Goal: Browse casually: Explore the website without a specific task or goal

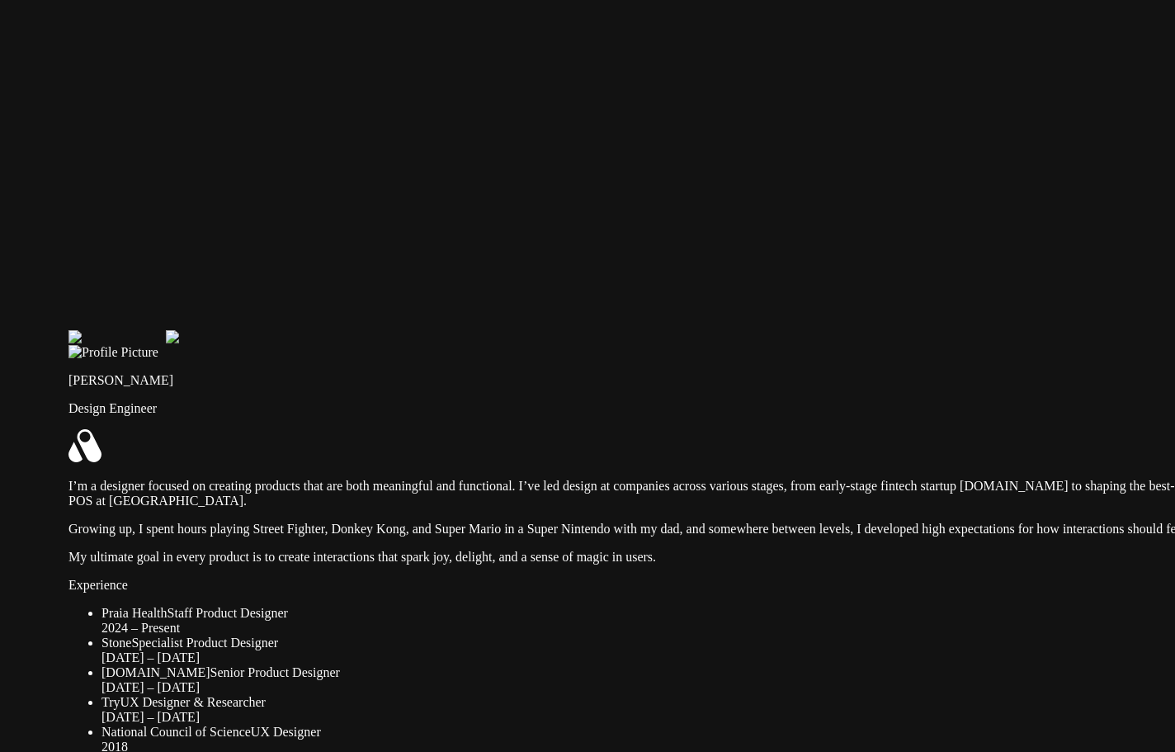
drag, startPoint x: 328, startPoint y: 205, endPoint x: 413, endPoint y: 542, distance: 347.2
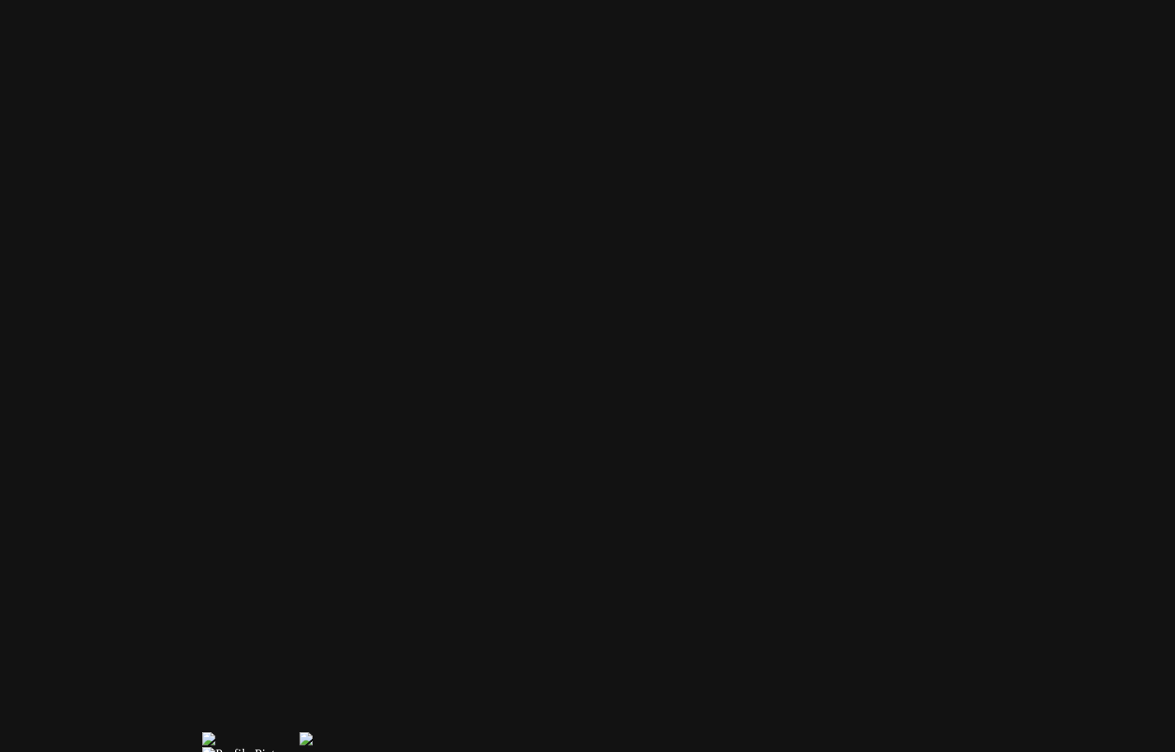
drag, startPoint x: 356, startPoint y: 278, endPoint x: 511, endPoint y: 691, distance: 440.5
drag, startPoint x: 644, startPoint y: 262, endPoint x: 918, endPoint y: 583, distance: 422.6
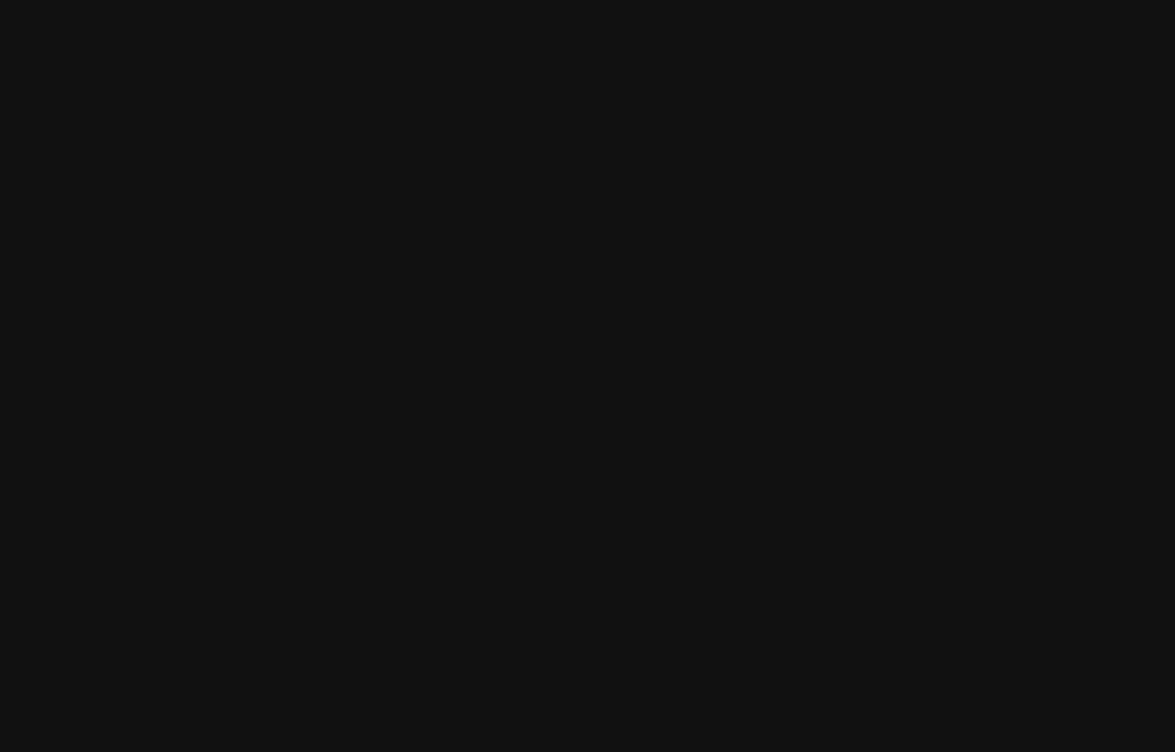
drag, startPoint x: 934, startPoint y: 465, endPoint x: 400, endPoint y: 424, distance: 535.5
drag, startPoint x: 991, startPoint y: 362, endPoint x: 532, endPoint y: 290, distance: 464.4
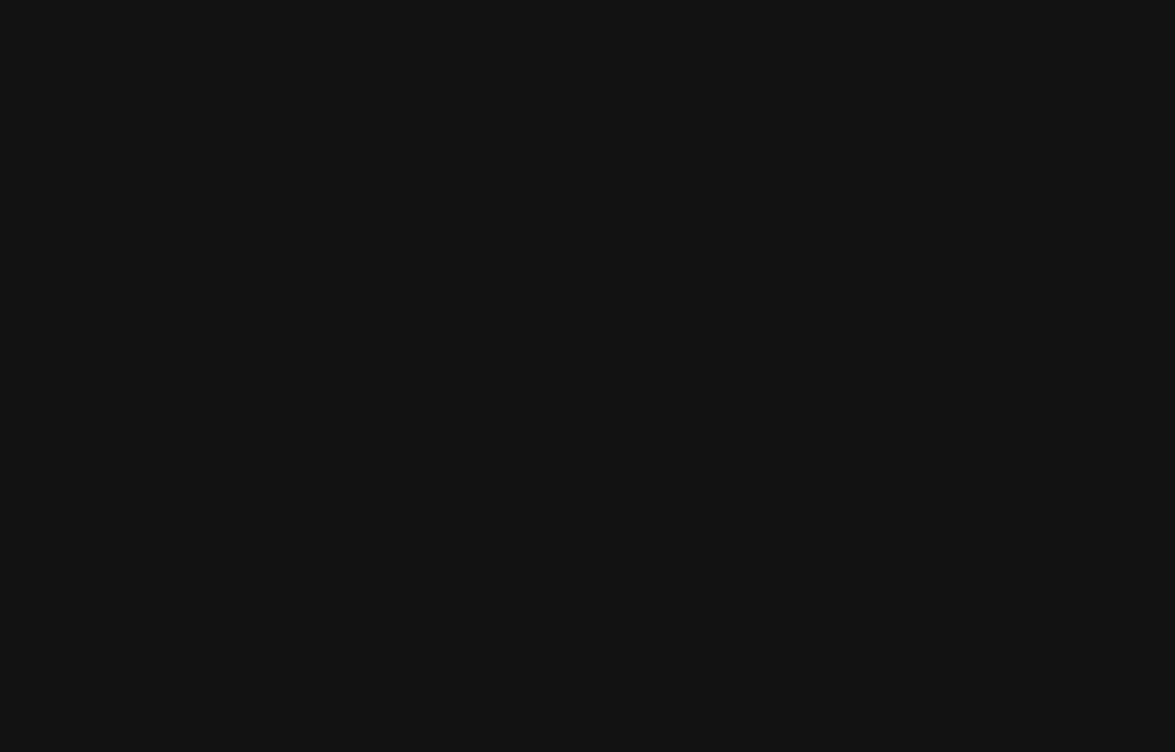
drag, startPoint x: 424, startPoint y: 507, endPoint x: 306, endPoint y: 420, distance: 146.9
drag, startPoint x: 715, startPoint y: 655, endPoint x: 621, endPoint y: 688, distance: 98.9
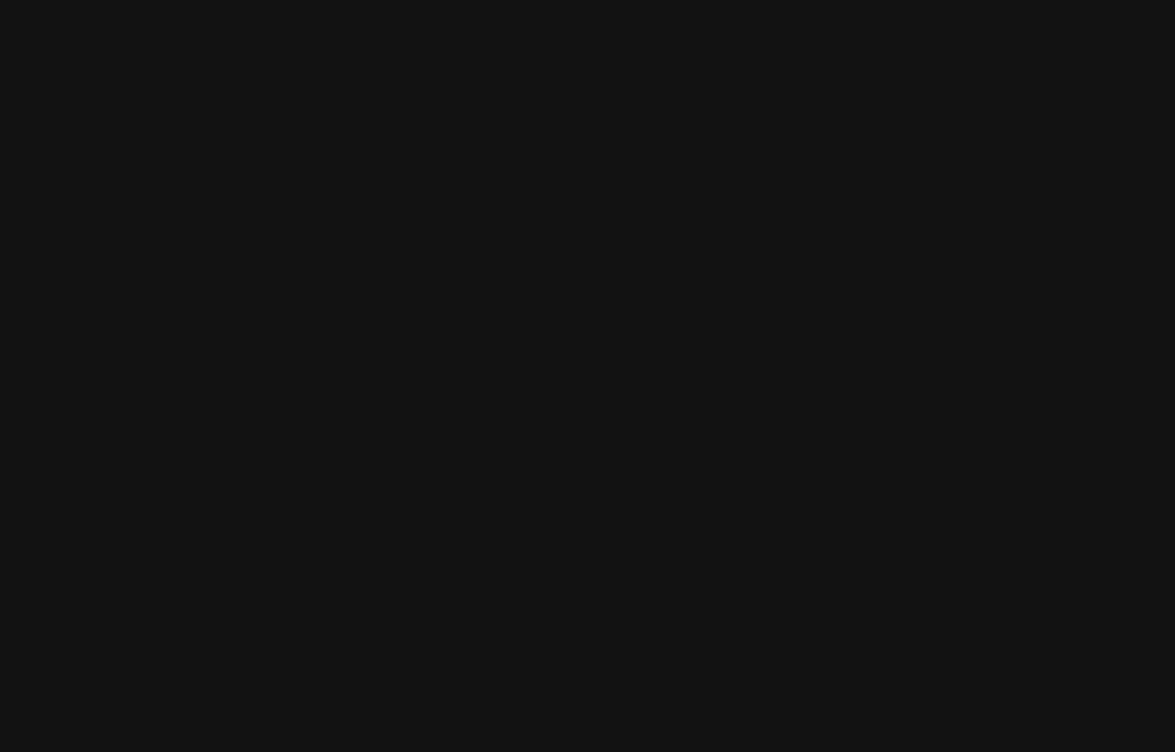
drag, startPoint x: 758, startPoint y: 538, endPoint x: 577, endPoint y: 639, distance: 207.6
drag, startPoint x: 754, startPoint y: 558, endPoint x: 840, endPoint y: 680, distance: 149.3
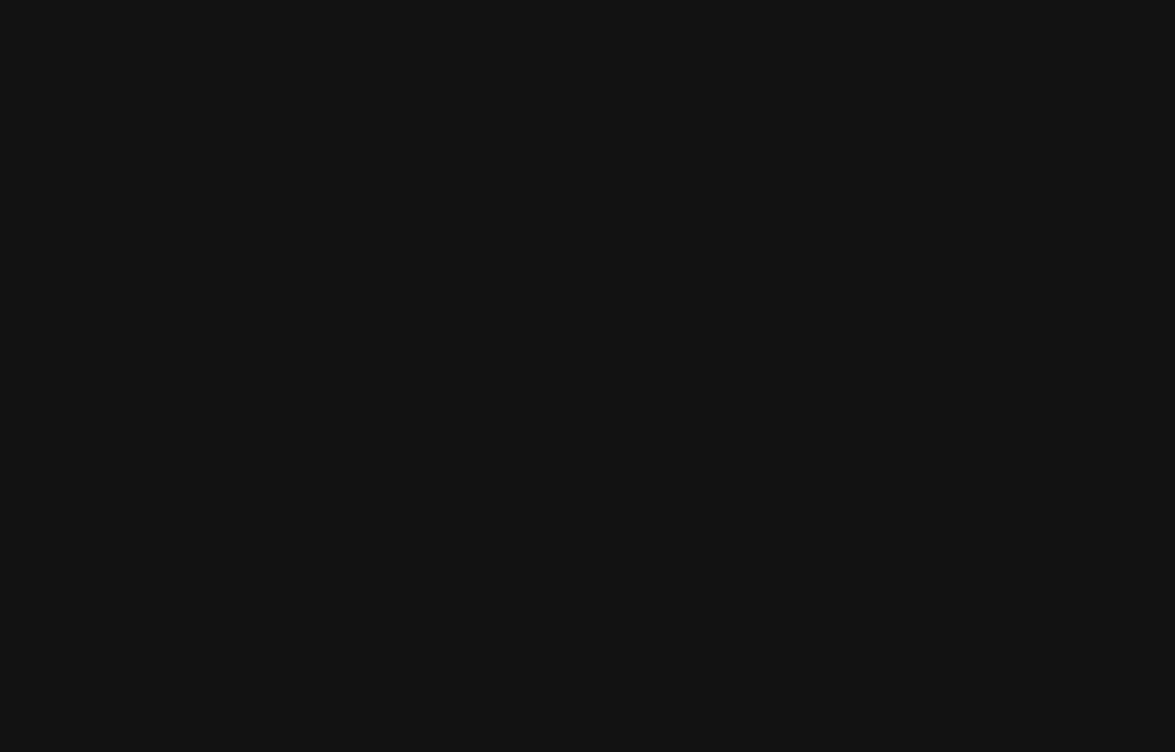
drag, startPoint x: 972, startPoint y: 368, endPoint x: 1099, endPoint y: 268, distance: 161.6
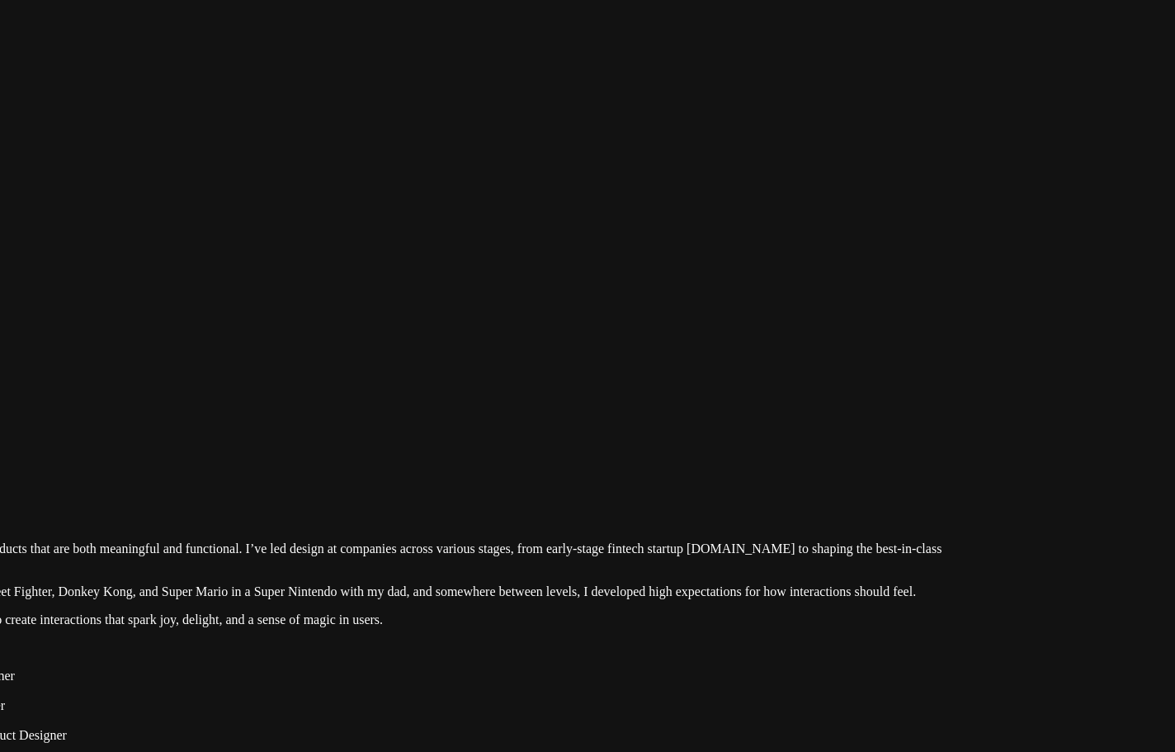
drag, startPoint x: 498, startPoint y: 479, endPoint x: 996, endPoint y: 168, distance: 587.3
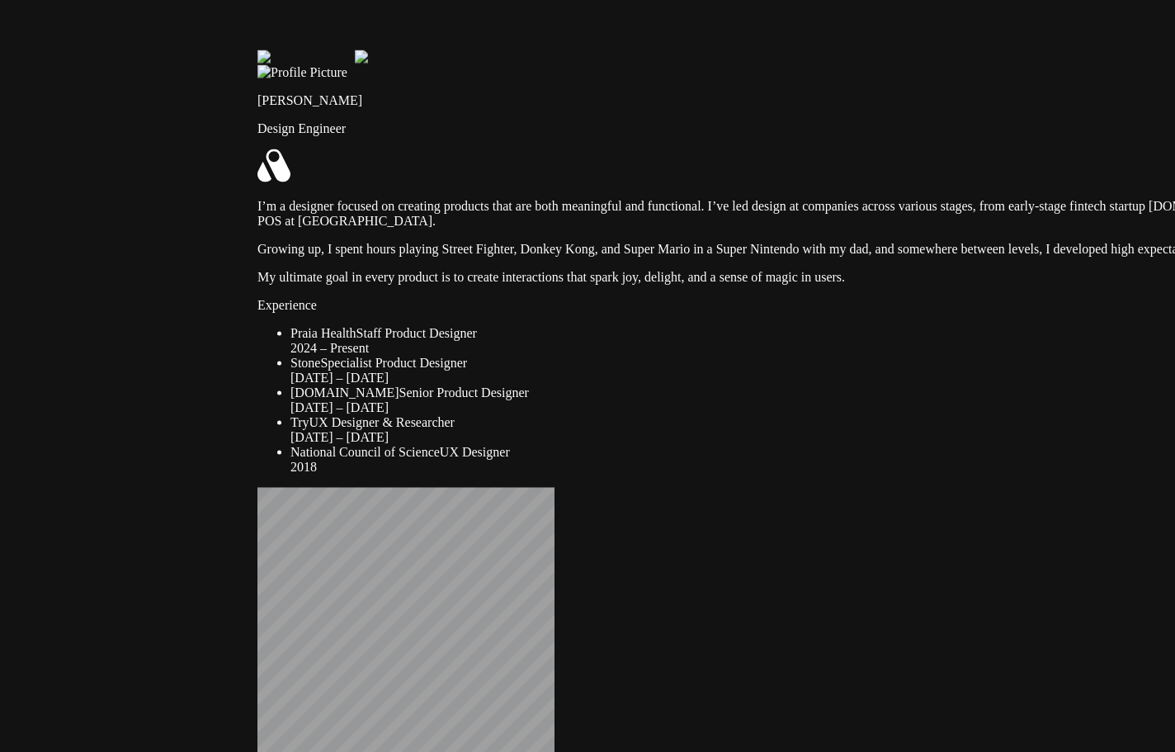
drag, startPoint x: 487, startPoint y: 419, endPoint x: 699, endPoint y: 186, distance: 315.4
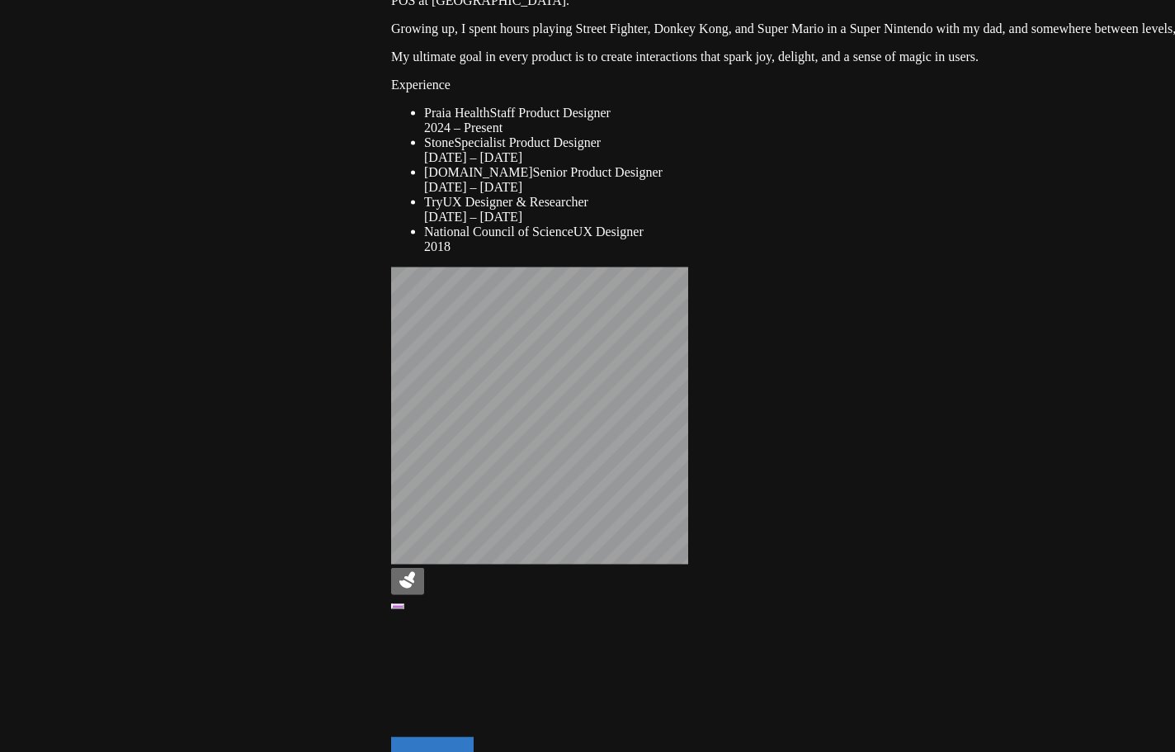
drag, startPoint x: 762, startPoint y: 597, endPoint x: 780, endPoint y: 292, distance: 305.0
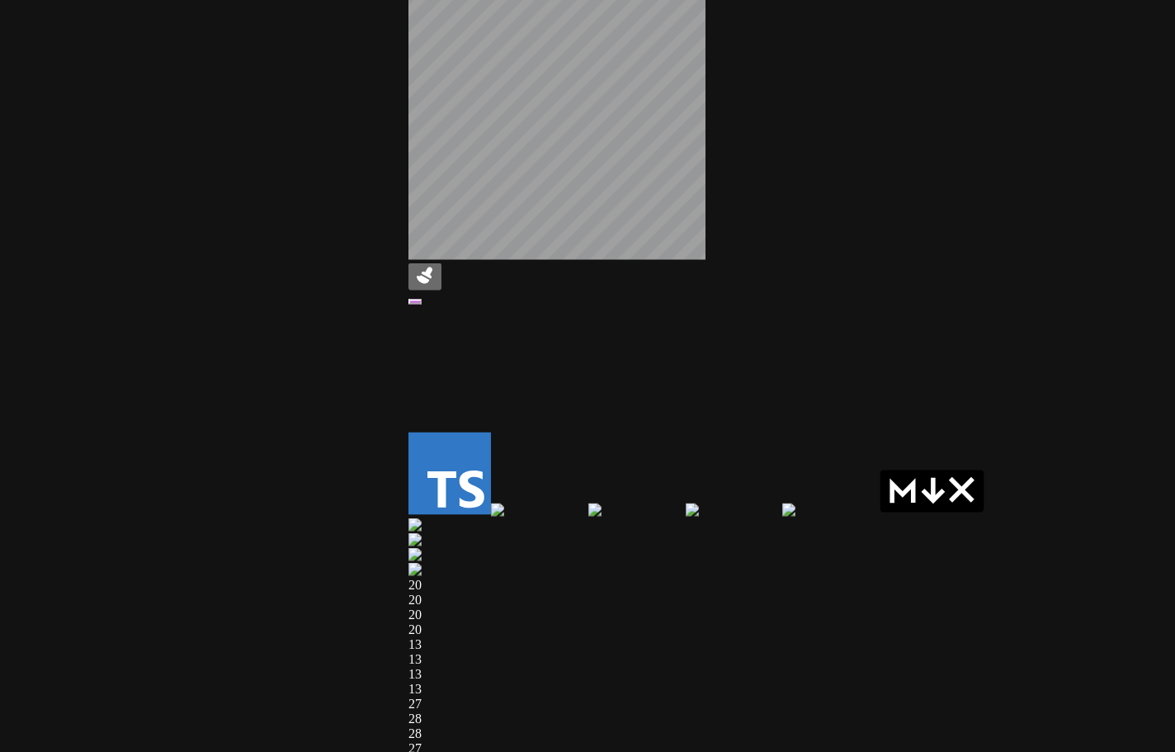
drag, startPoint x: 696, startPoint y: 472, endPoint x: 808, endPoint y: 159, distance: 332.0
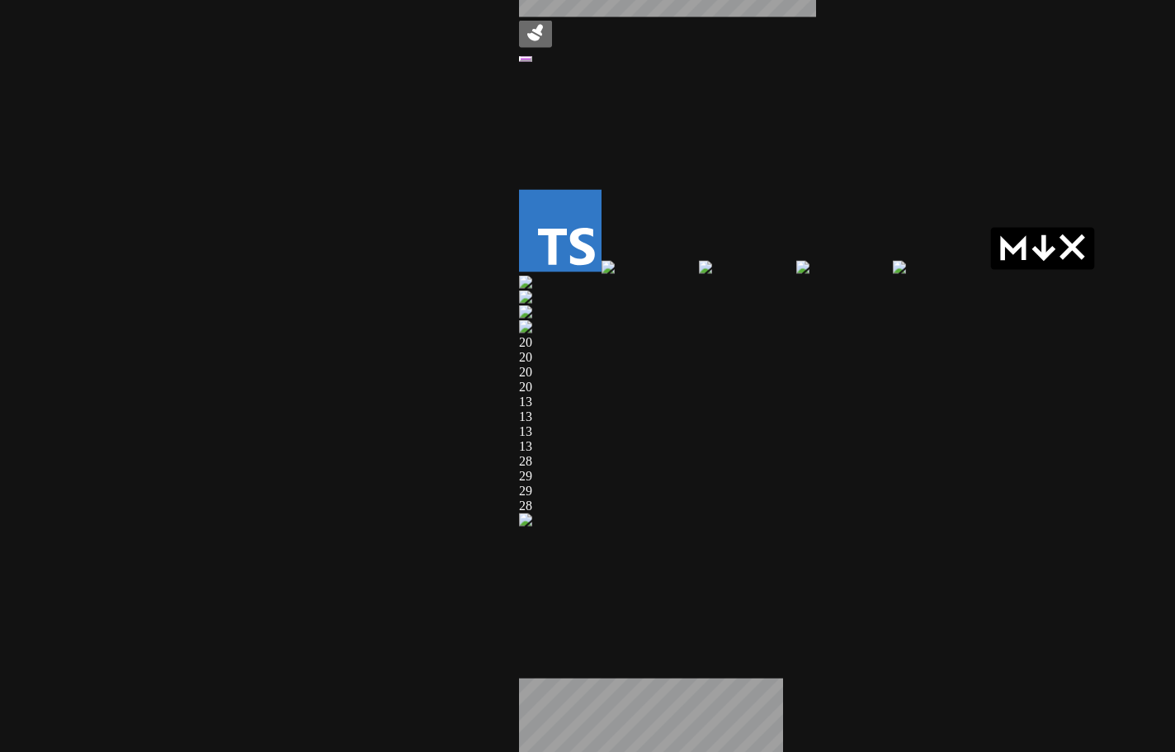
drag, startPoint x: 696, startPoint y: 490, endPoint x: 696, endPoint y: 242, distance: 248.4
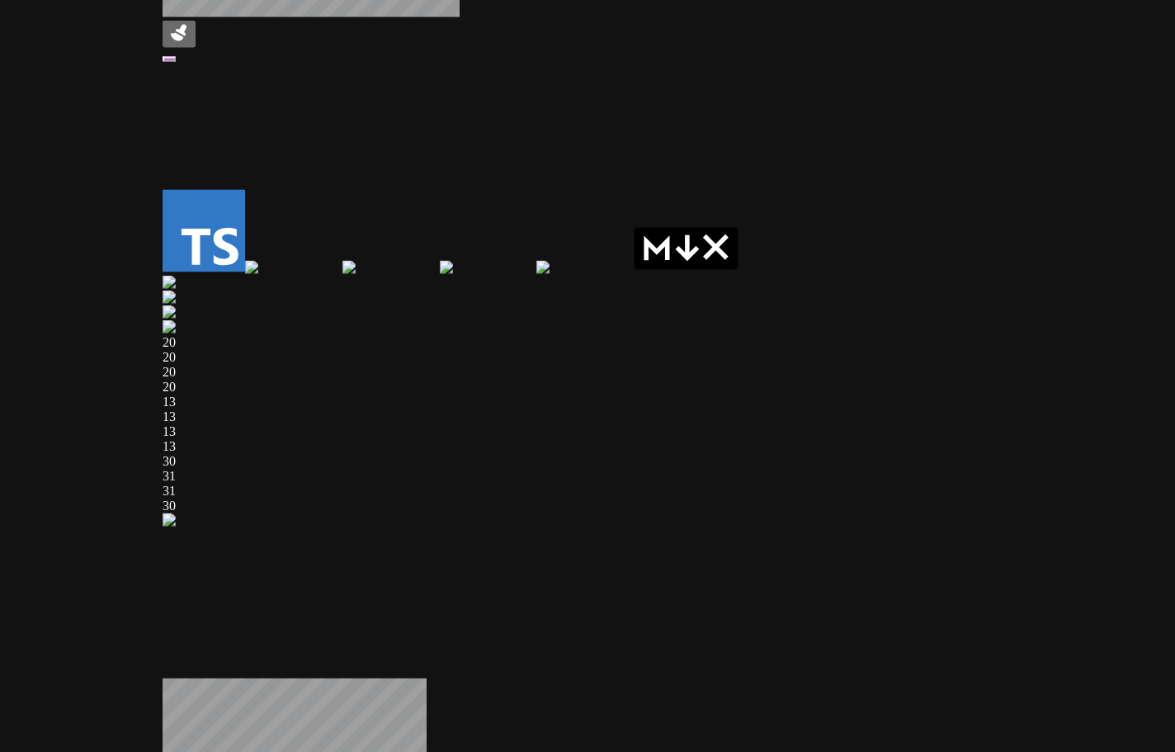
drag, startPoint x: 564, startPoint y: 519, endPoint x: 505, endPoint y: 531, distance: 59.9
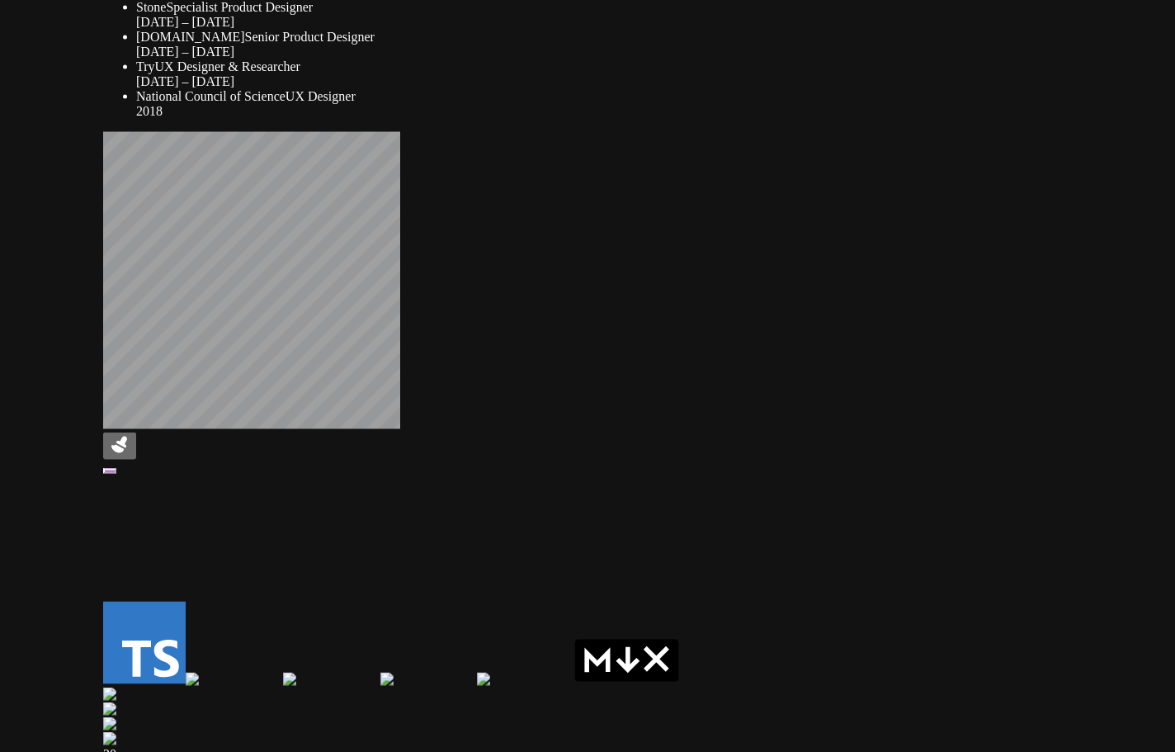
drag, startPoint x: 727, startPoint y: 637, endPoint x: 718, endPoint y: 625, distance: 15.3
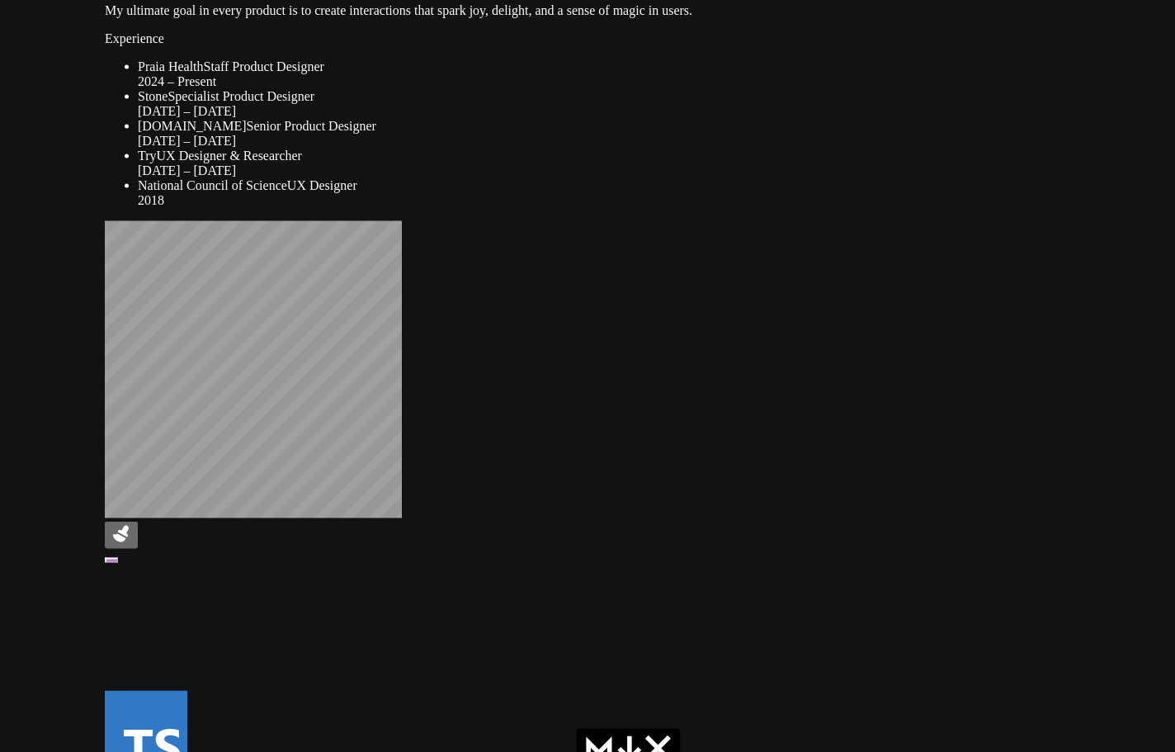
drag, startPoint x: 691, startPoint y: 621, endPoint x: 678, endPoint y: 696, distance: 76.2
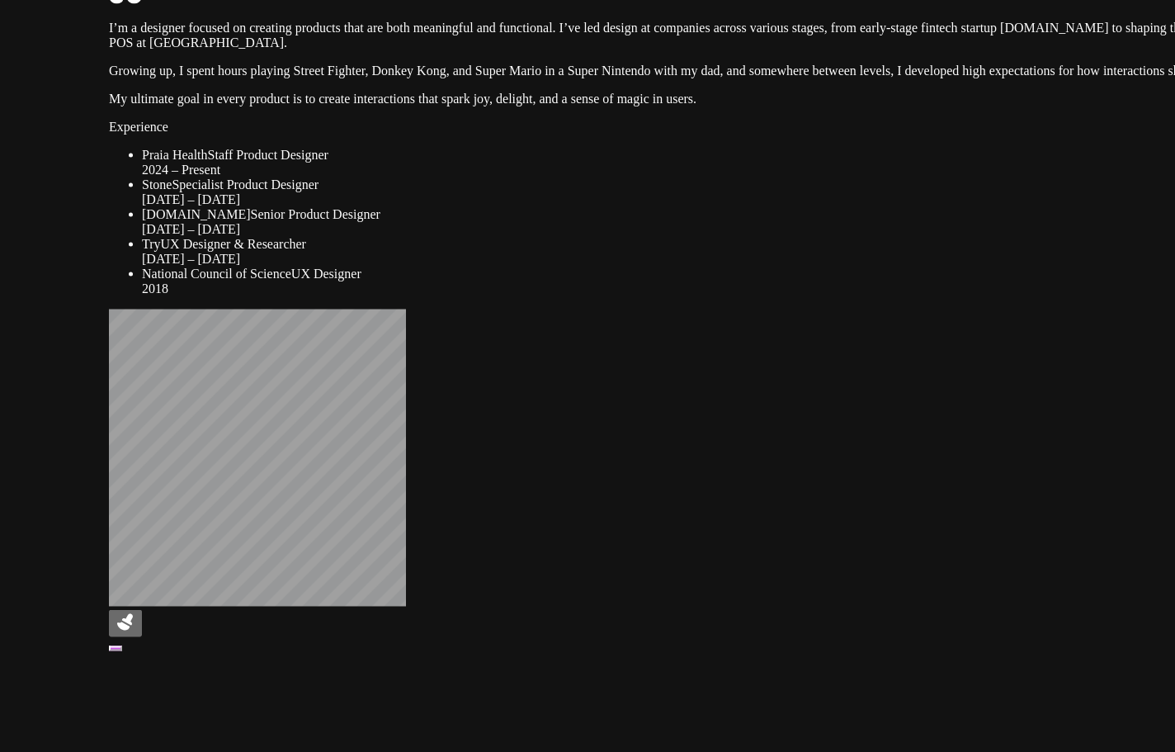
drag, startPoint x: 669, startPoint y: 583, endPoint x: 640, endPoint y: 698, distance: 119.3
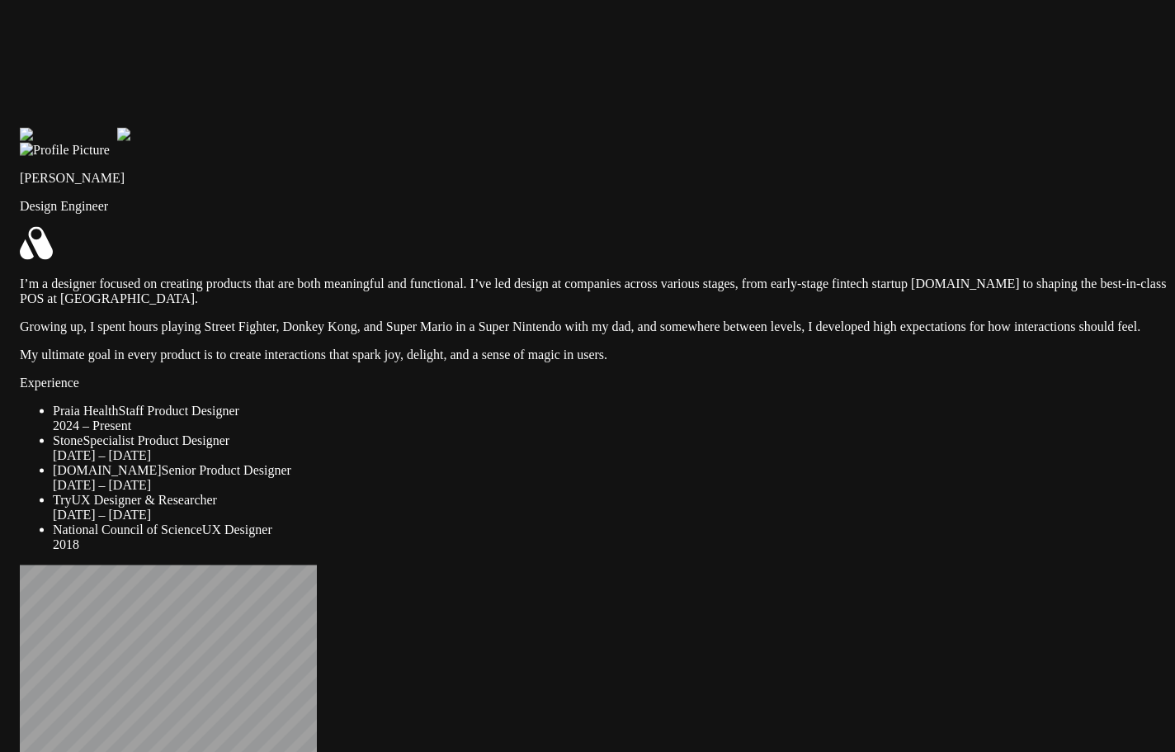
drag, startPoint x: 763, startPoint y: 670, endPoint x: 724, endPoint y: 771, distance: 108.2
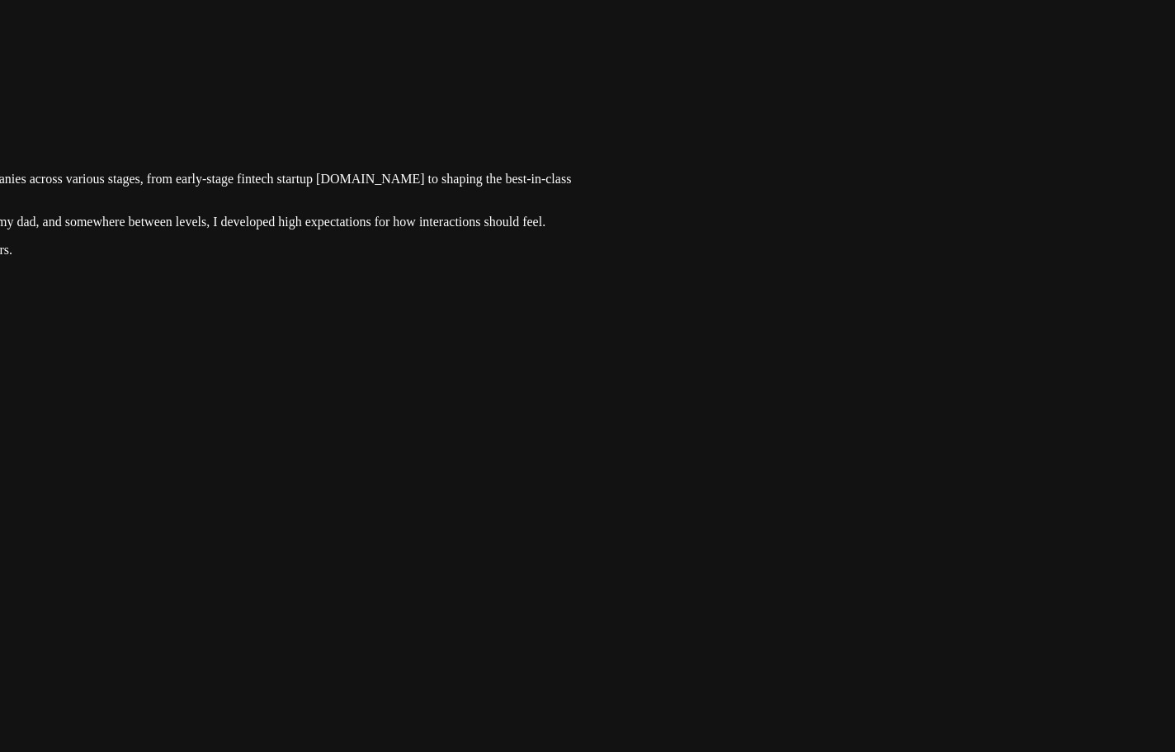
drag, startPoint x: 950, startPoint y: 635, endPoint x: 461, endPoint y: 607, distance: 489.3
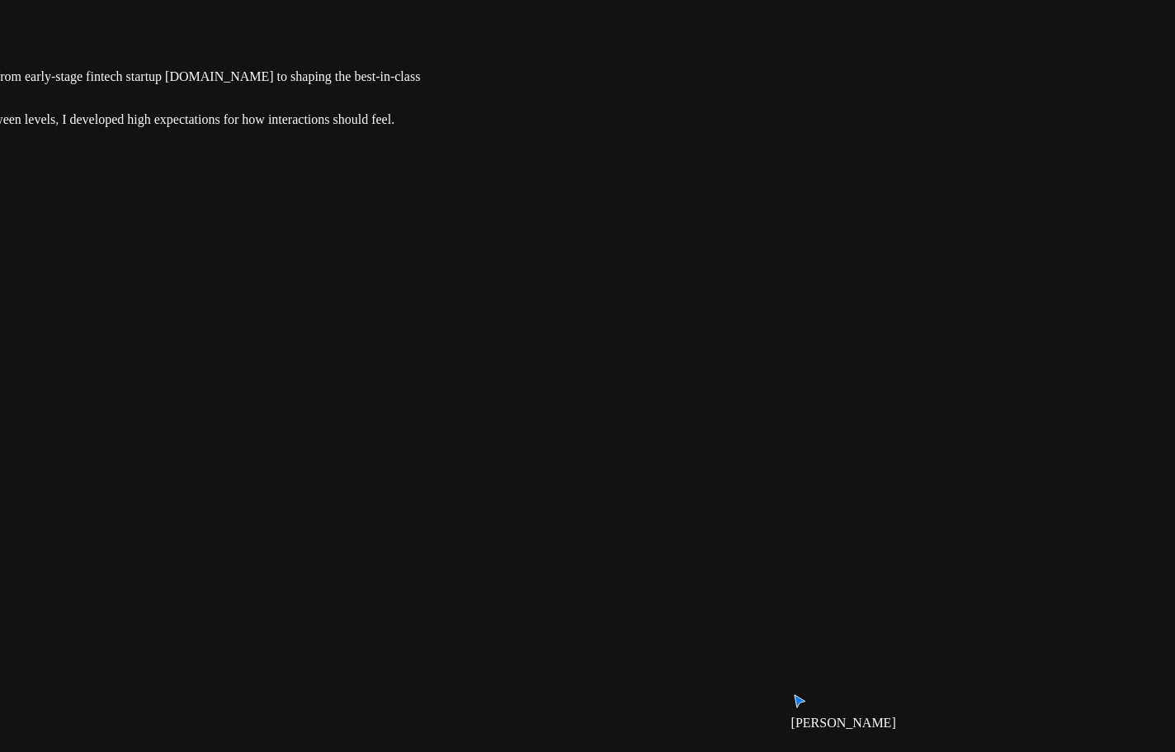
drag, startPoint x: 965, startPoint y: 437, endPoint x: 773, endPoint y: 269, distance: 255.5
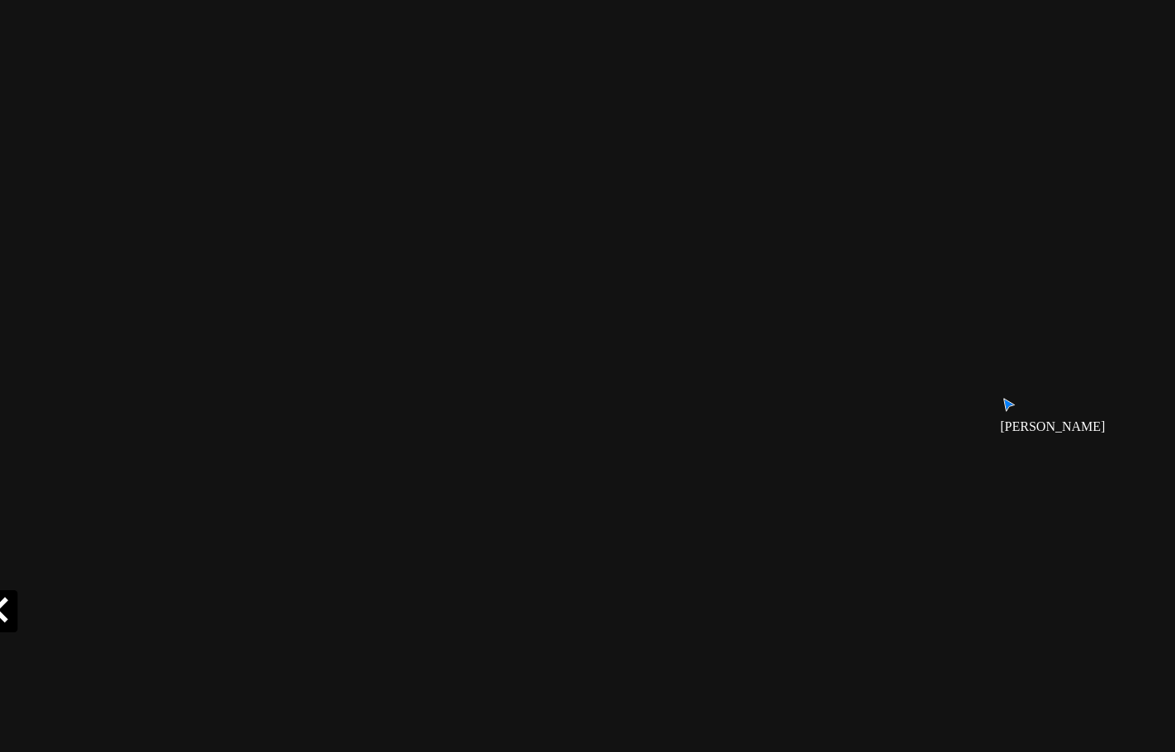
drag, startPoint x: 715, startPoint y: 537, endPoint x: 844, endPoint y: 356, distance: 221.9
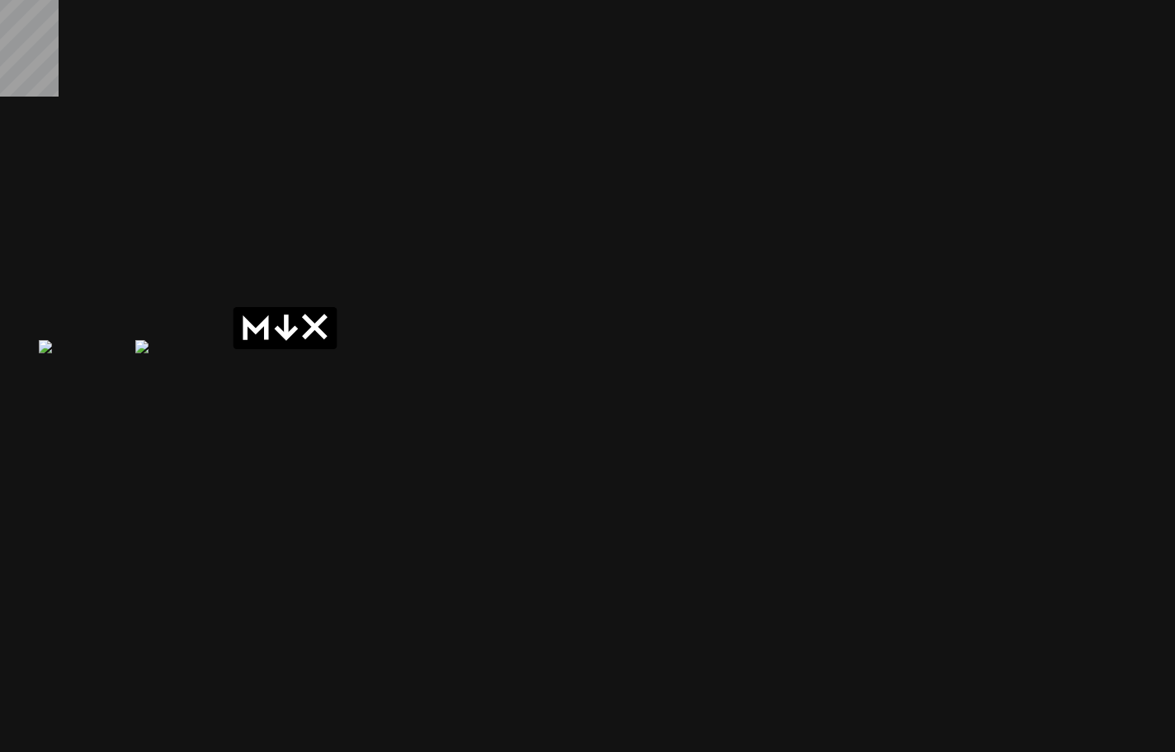
drag, startPoint x: 569, startPoint y: 570, endPoint x: 876, endPoint y: 304, distance: 405.9
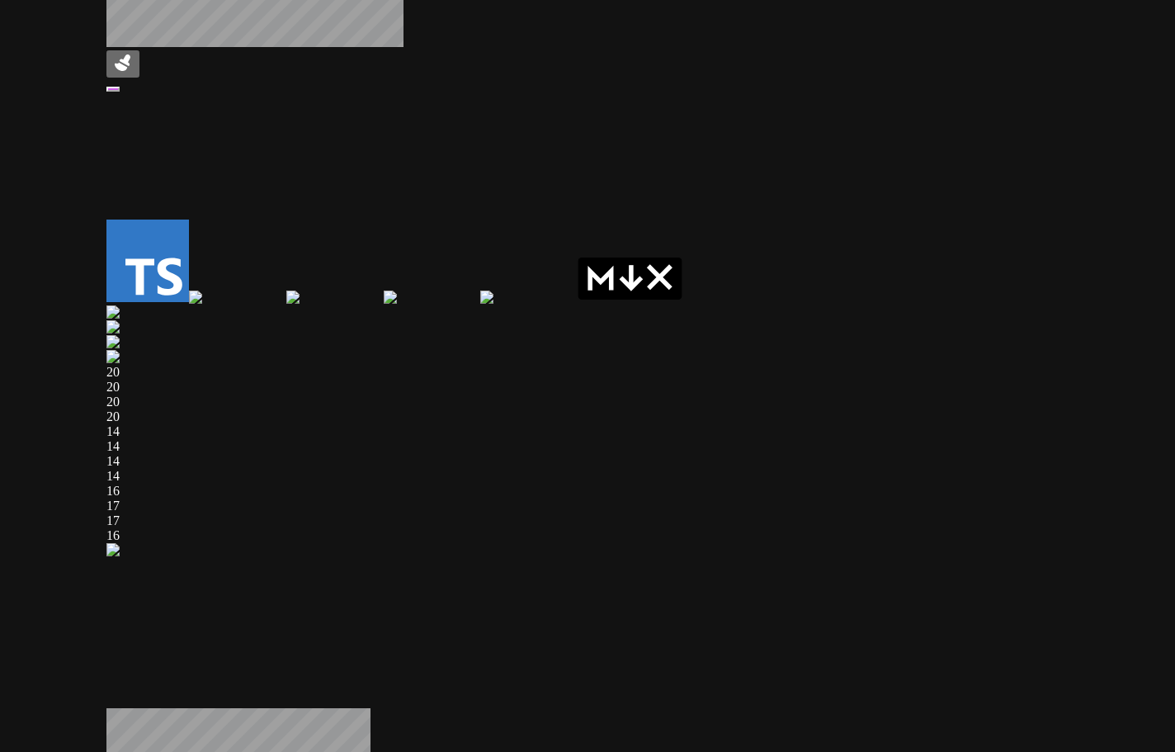
drag, startPoint x: 626, startPoint y: 461, endPoint x: 988, endPoint y: 421, distance: 363.7
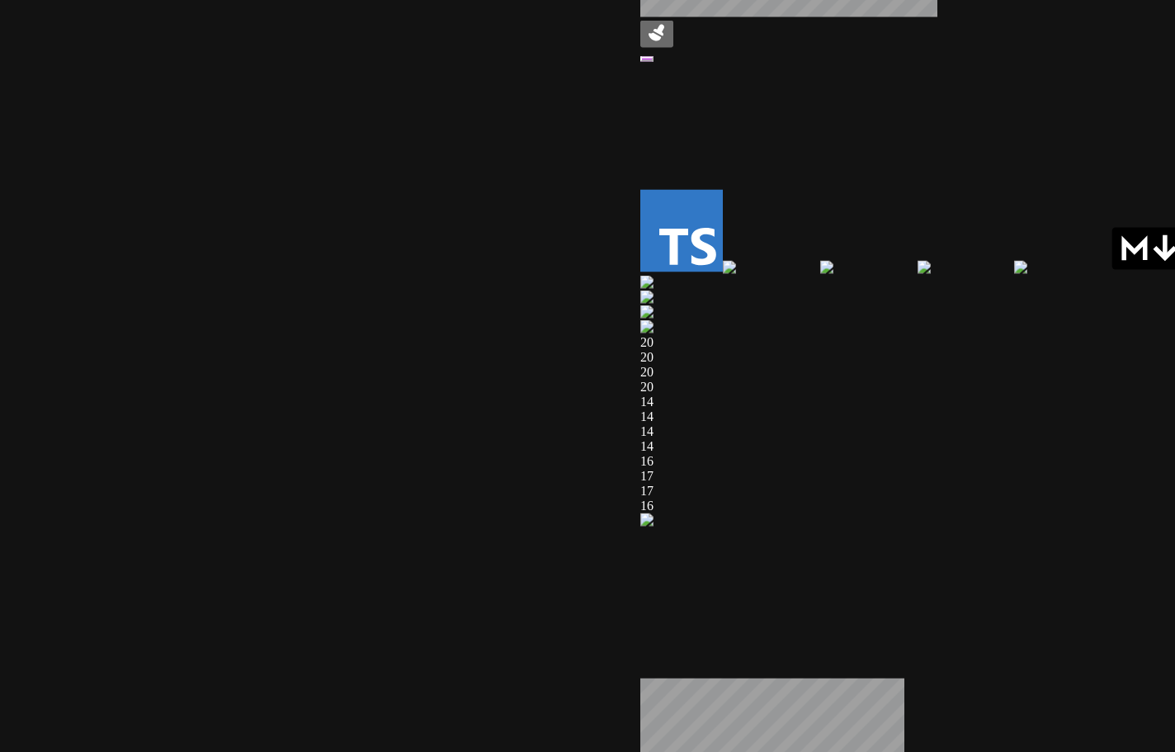
drag, startPoint x: 507, startPoint y: 594, endPoint x: 1027, endPoint y: 497, distance: 529.7
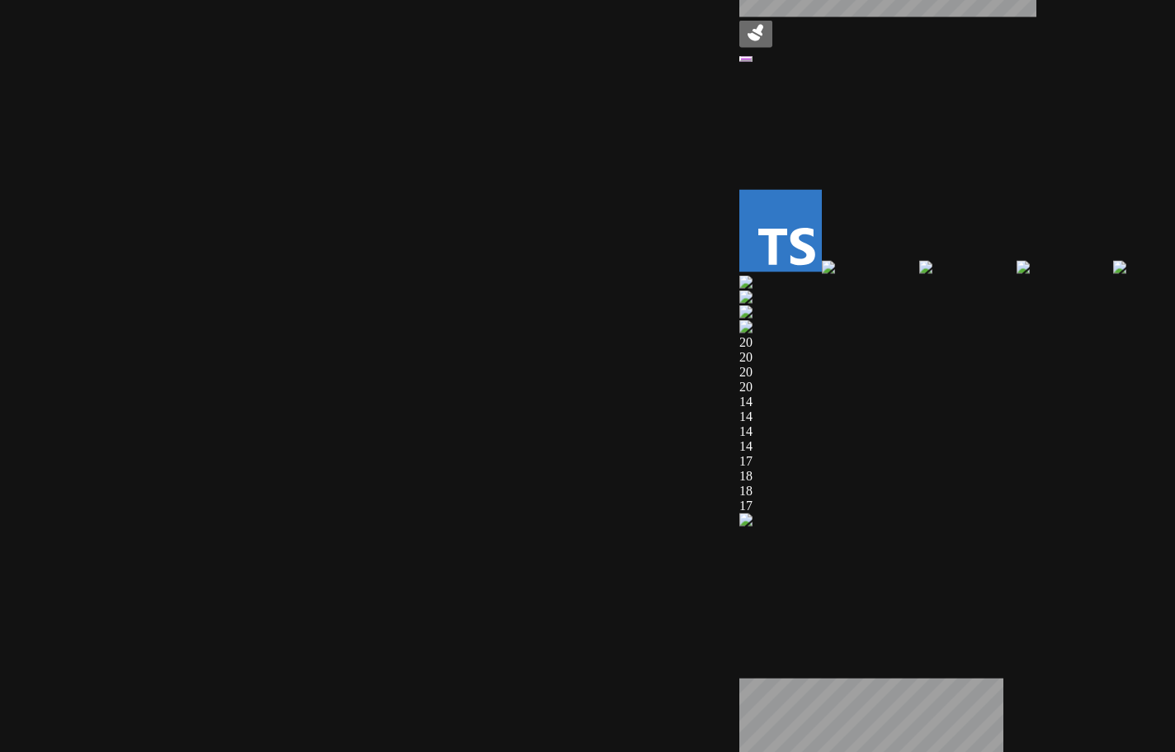
drag, startPoint x: 461, startPoint y: 601, endPoint x: 1027, endPoint y: 592, distance: 565.3
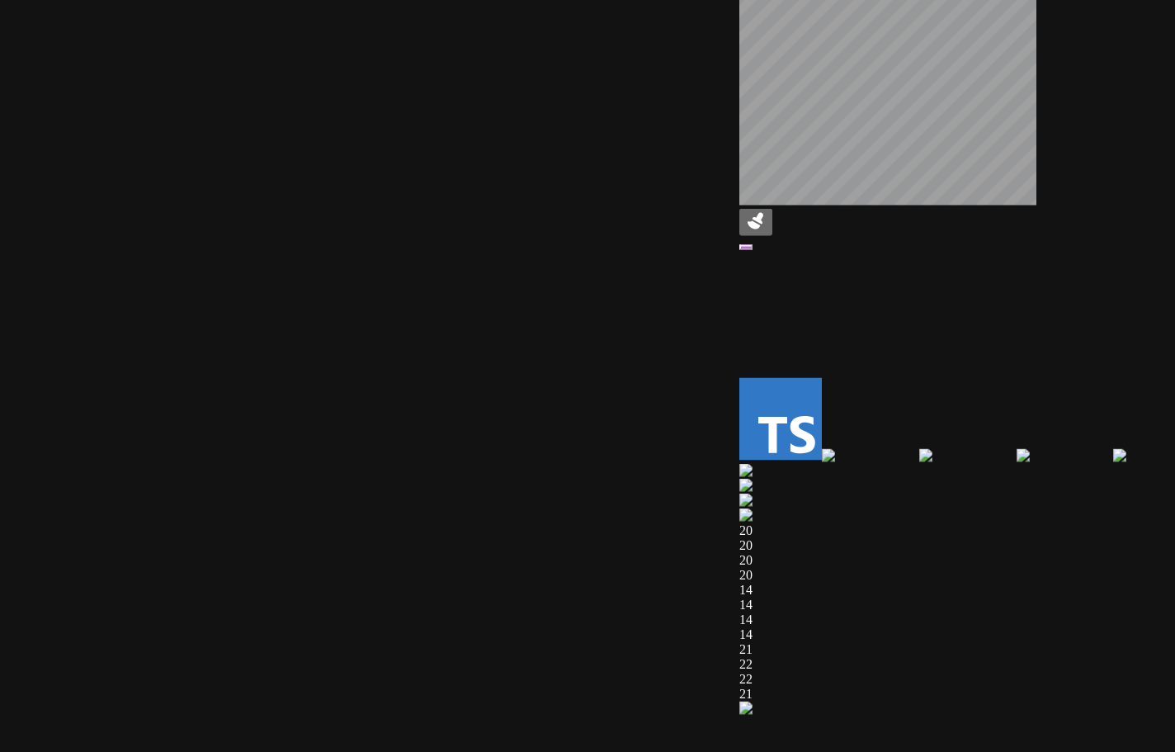
drag, startPoint x: 487, startPoint y: 602, endPoint x: 519, endPoint y: 791, distance: 190.9
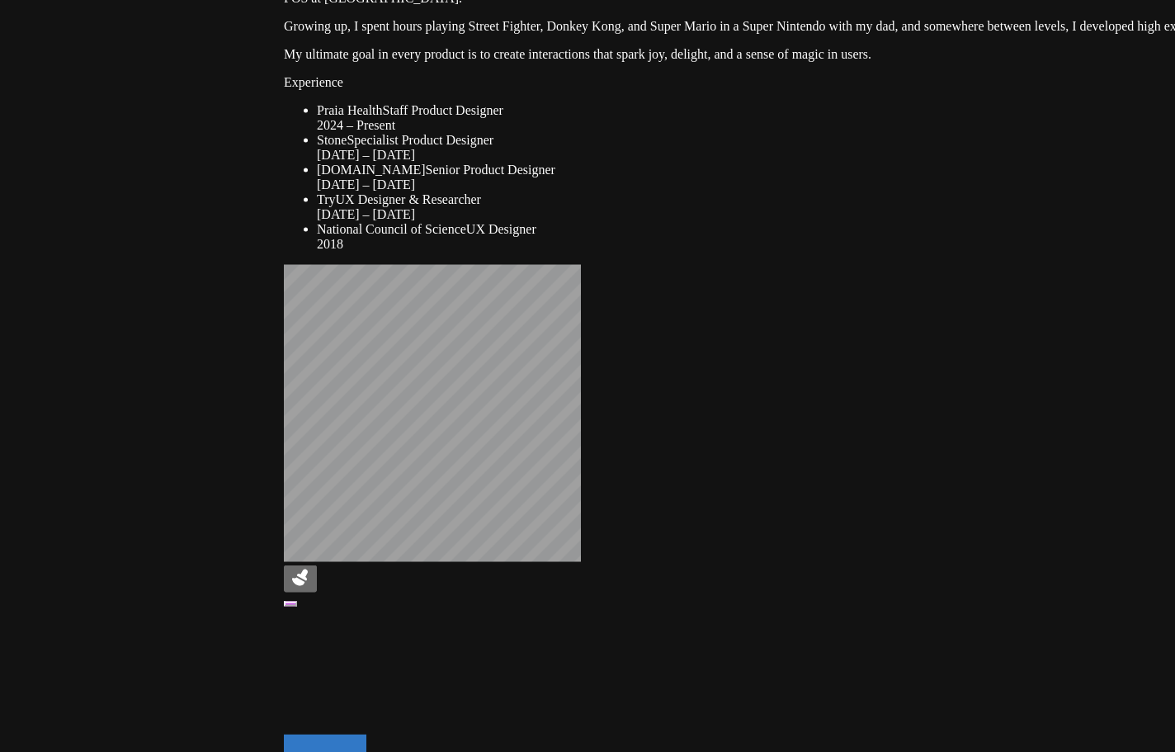
drag, startPoint x: 607, startPoint y: 360, endPoint x: 146, endPoint y: 721, distance: 586.0
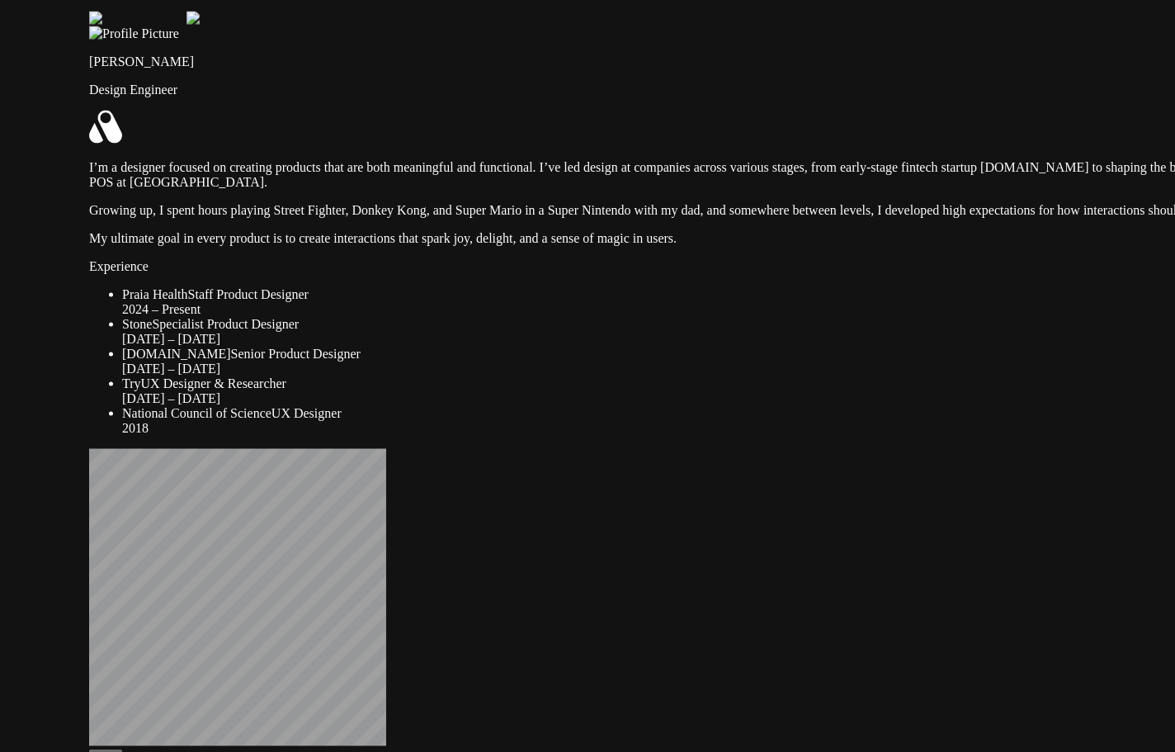
drag, startPoint x: 875, startPoint y: 518, endPoint x: 563, endPoint y: 783, distance: 409.2
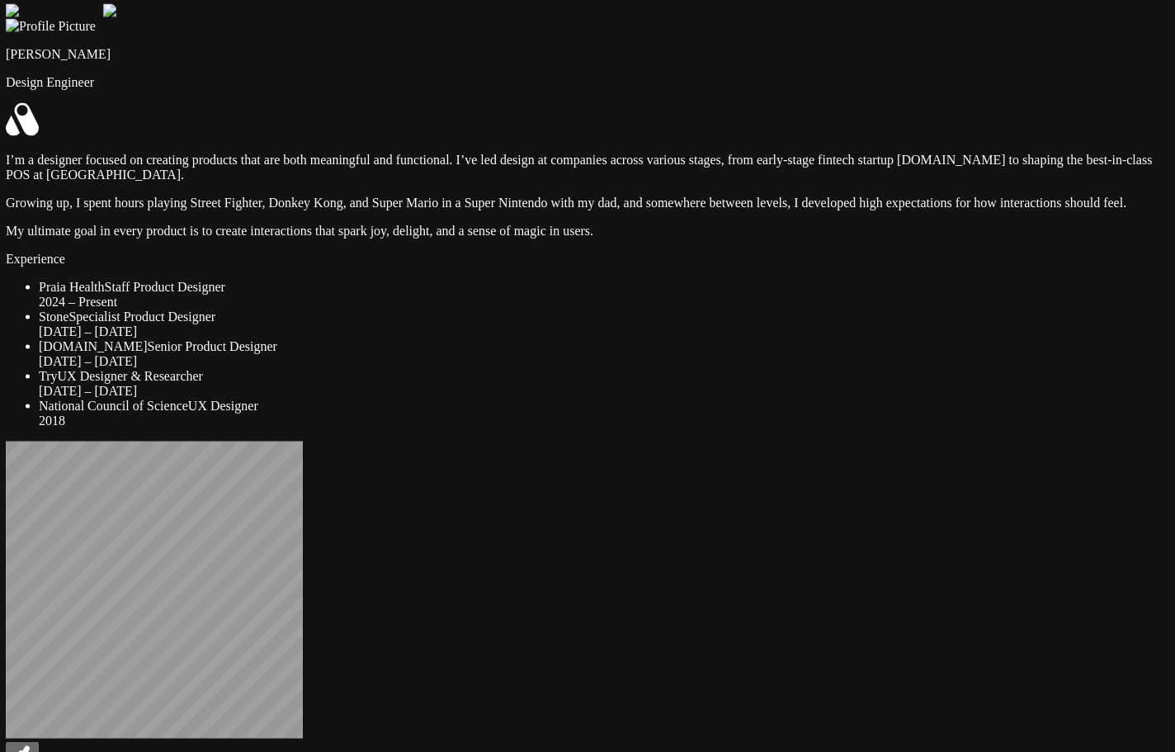
drag, startPoint x: 852, startPoint y: 396, endPoint x: 884, endPoint y: 303, distance: 98.6
